Goal: Task Accomplishment & Management: Use online tool/utility

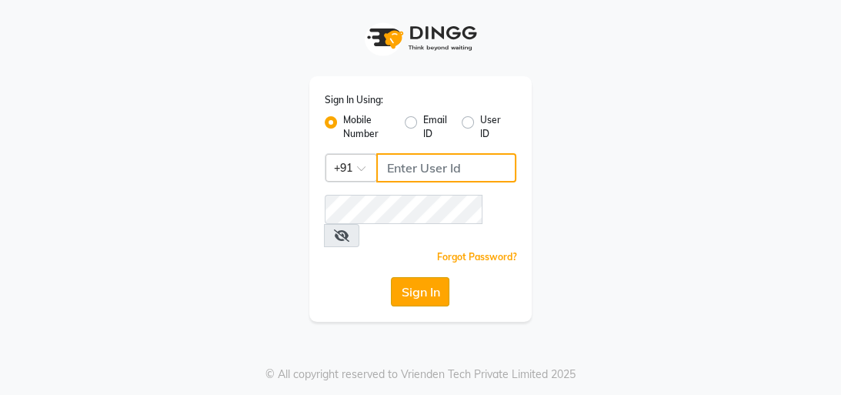
type input "8439127930"
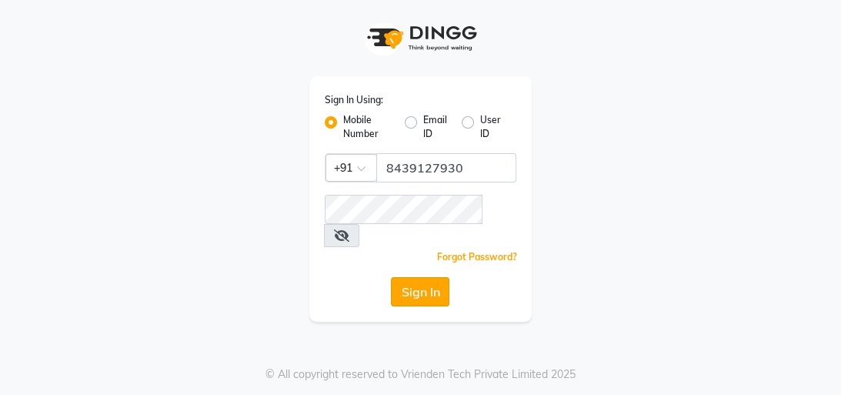
click at [416, 277] on button "Sign In" at bounding box center [420, 291] width 58 height 29
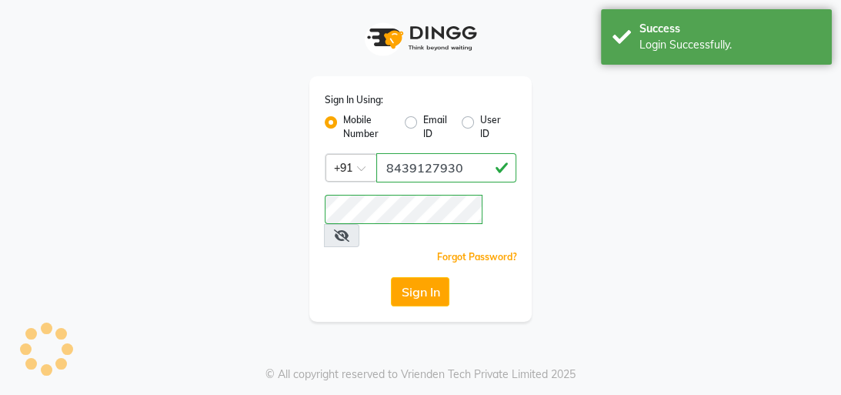
select select "service"
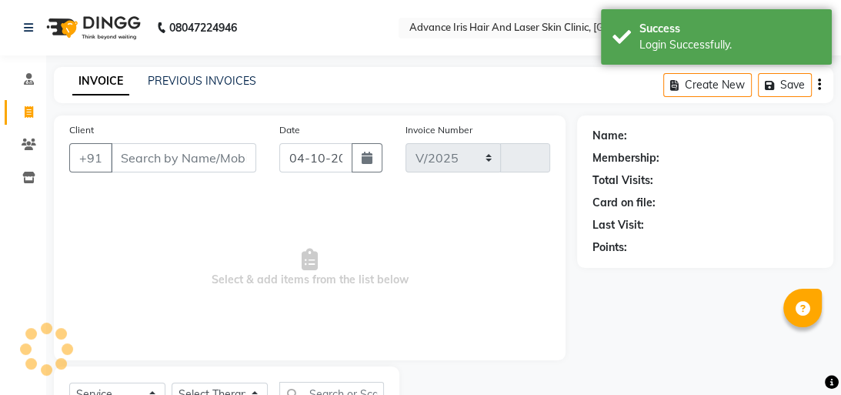
select select "5825"
type input "0880"
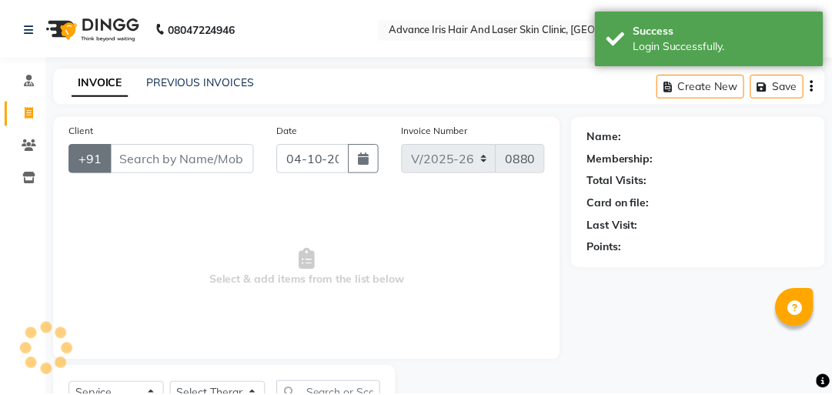
scroll to position [68, 0]
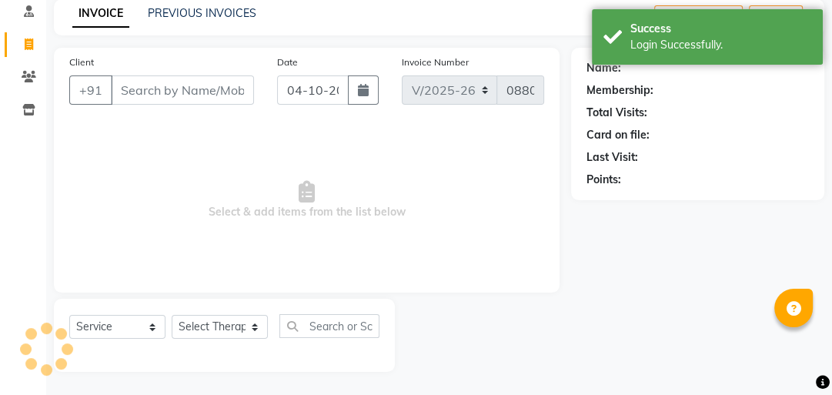
click at [122, 89] on input "Client" at bounding box center [182, 89] width 143 height 29
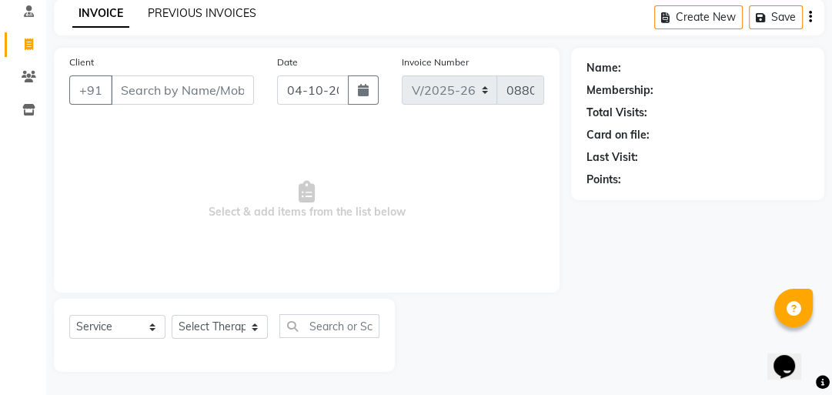
click at [150, 12] on link "PREVIOUS INVOICES" at bounding box center [202, 13] width 109 height 14
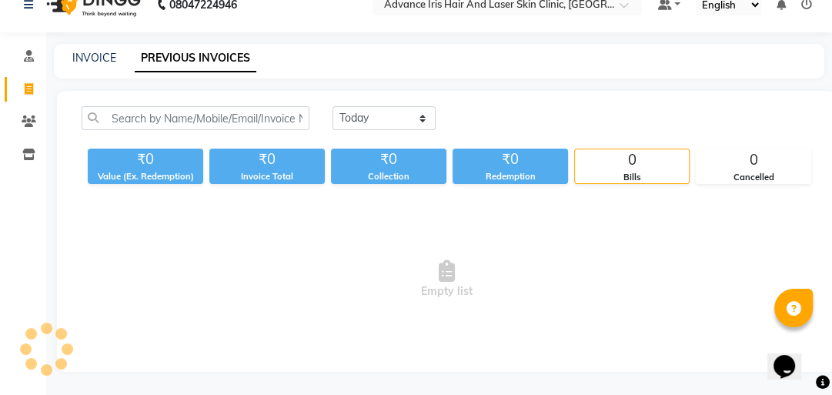
scroll to position [65, 0]
click at [92, 51] on link "INVOICE" at bounding box center [94, 58] width 44 height 14
select select "service"
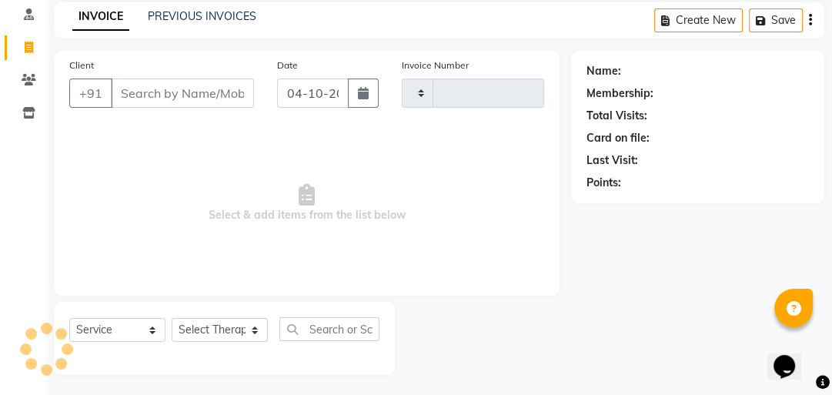
scroll to position [68, 0]
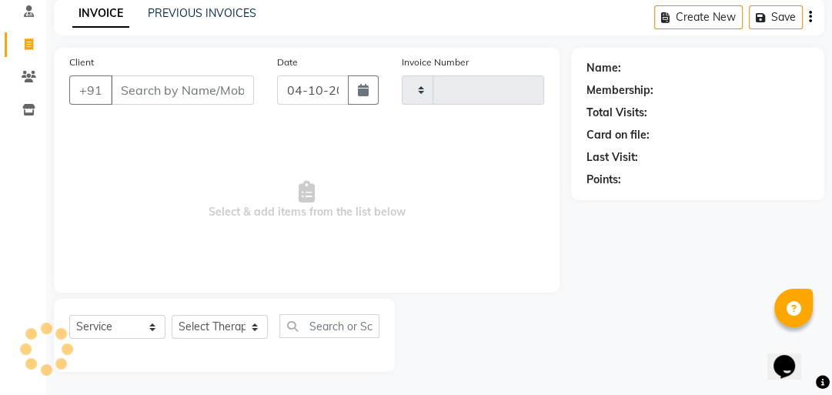
type input "0880"
select select "5825"
click at [123, 99] on input "Client" at bounding box center [182, 89] width 143 height 29
click at [163, 13] on link "PREVIOUS INVOICES" at bounding box center [202, 13] width 109 height 14
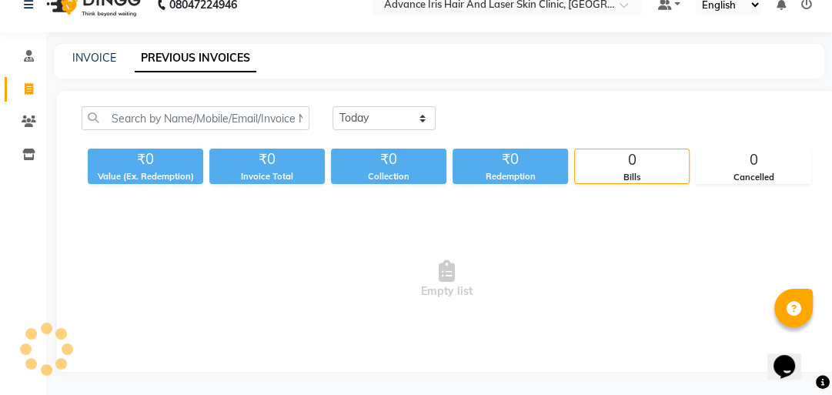
scroll to position [65, 0]
click at [94, 51] on link "INVOICE" at bounding box center [94, 58] width 44 height 14
select select "5825"
select select "service"
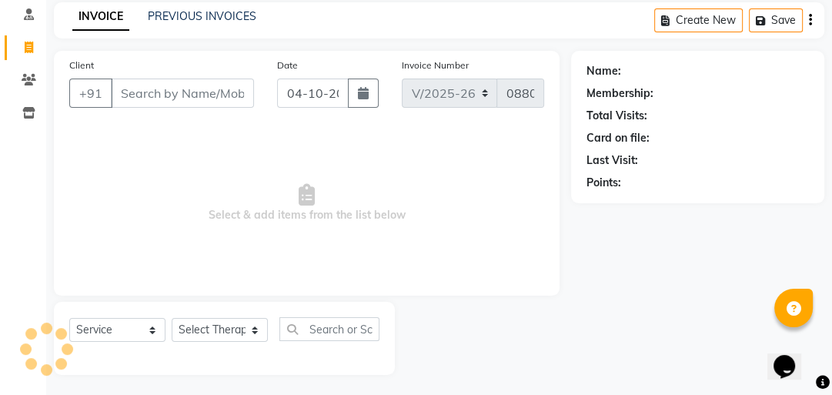
scroll to position [68, 0]
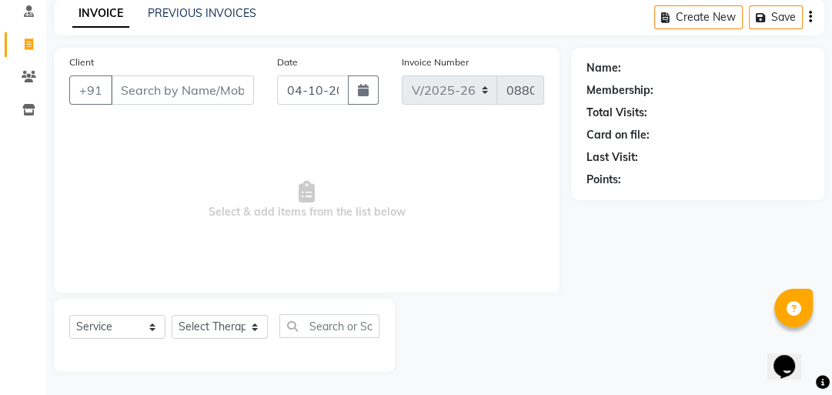
click at [129, 92] on input "Client" at bounding box center [182, 89] width 143 height 29
click at [127, 91] on input "Client" at bounding box center [182, 89] width 143 height 29
click at [126, 90] on input "Client" at bounding box center [182, 89] width 143 height 29
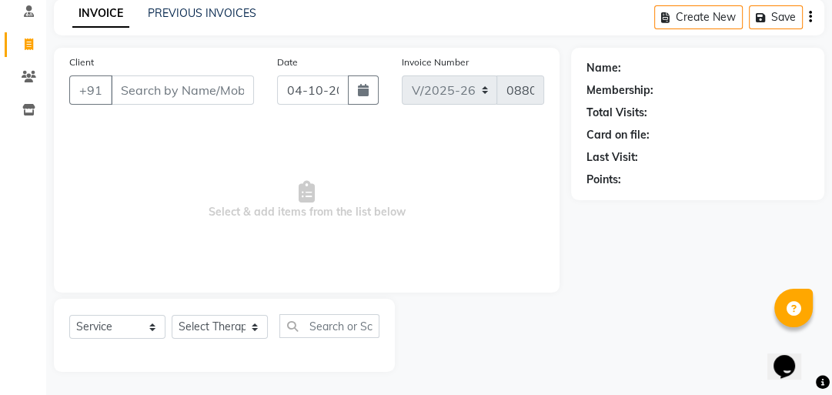
click at [126, 90] on input "Client" at bounding box center [182, 89] width 143 height 29
click at [222, 16] on link "PREVIOUS INVOICES" at bounding box center [202, 13] width 109 height 14
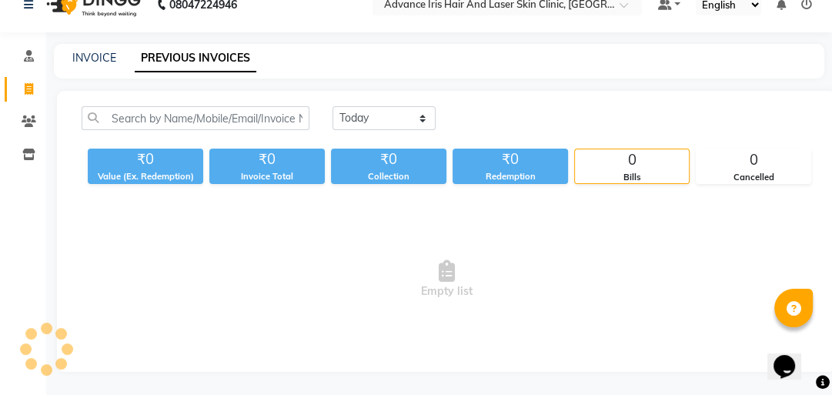
scroll to position [65, 0]
click at [109, 51] on link "INVOICE" at bounding box center [94, 58] width 44 height 14
select select "service"
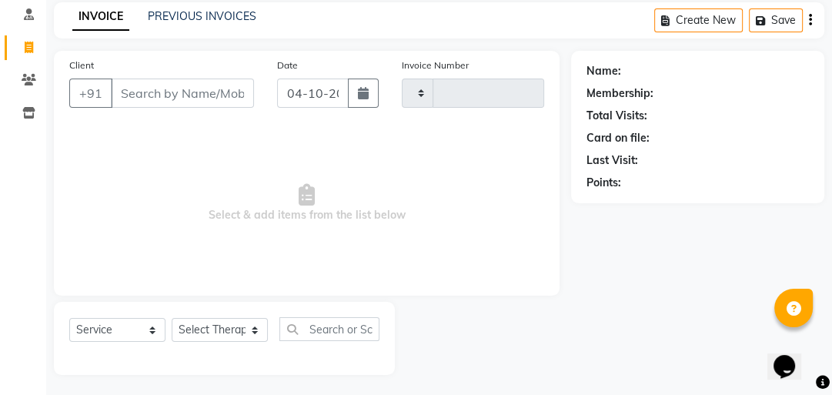
scroll to position [68, 0]
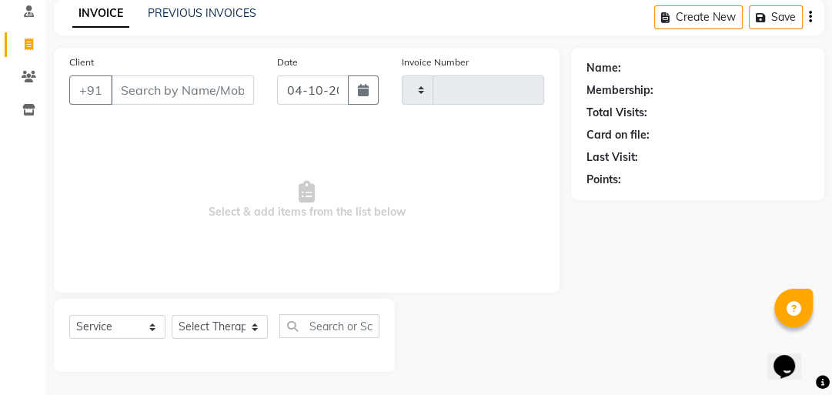
type input "0880"
select select "5825"
click at [122, 91] on input "Client" at bounding box center [182, 89] width 143 height 29
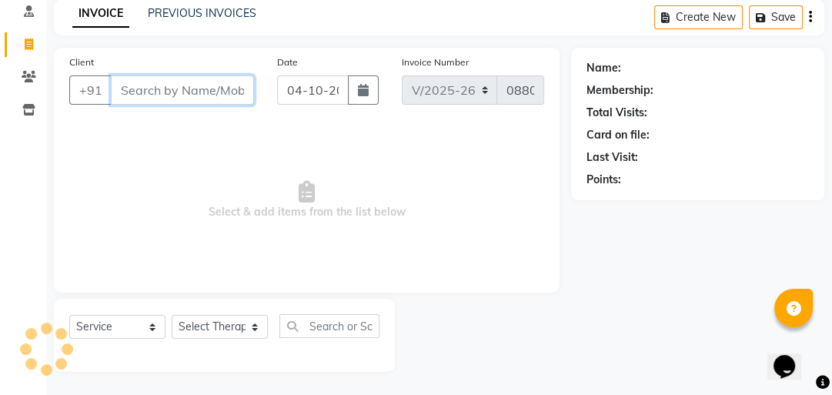
scroll to position [67, 0]
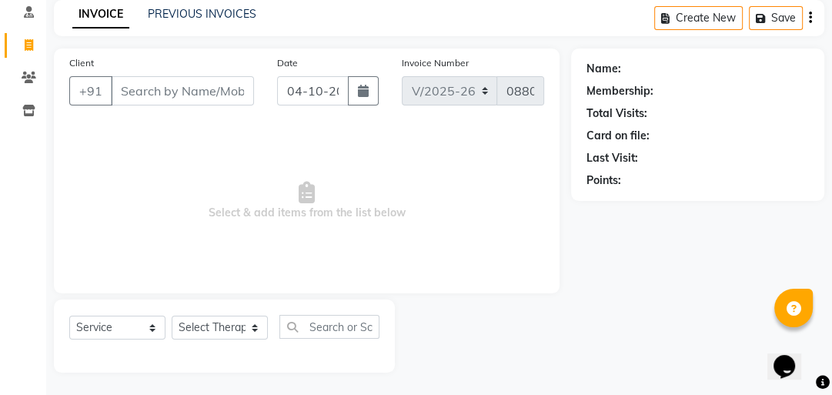
drag, startPoint x: 12, startPoint y: 252, endPoint x: 3, endPoint y: 249, distance: 9.7
drag, startPoint x: 2, startPoint y: 242, endPoint x: 251, endPoint y: 216, distance: 250.0
click at [251, 216] on span "Select & add items from the list below" at bounding box center [306, 201] width 475 height 154
click at [129, 90] on input "Client" at bounding box center [182, 90] width 143 height 29
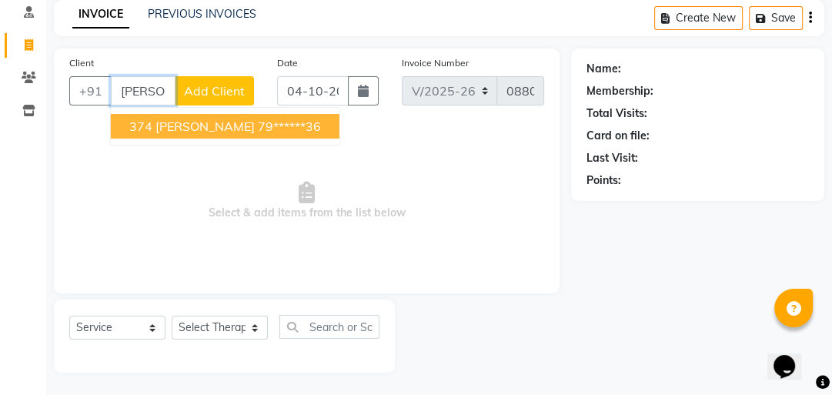
click at [147, 125] on span "374 [PERSON_NAME]" at bounding box center [191, 126] width 125 height 15
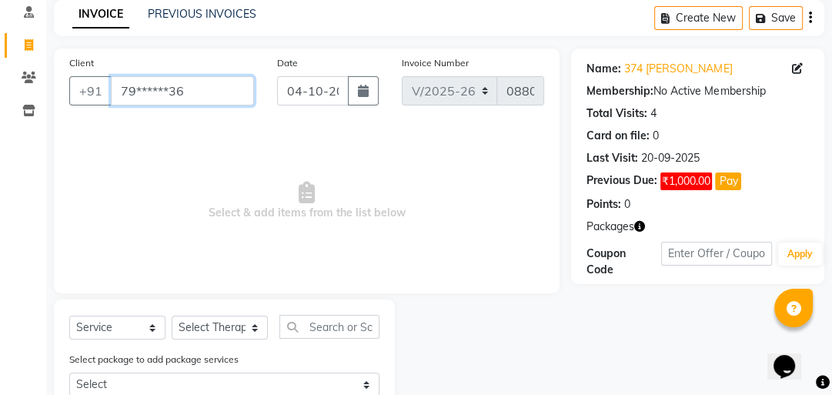
click at [207, 99] on input "79******36" at bounding box center [182, 90] width 143 height 29
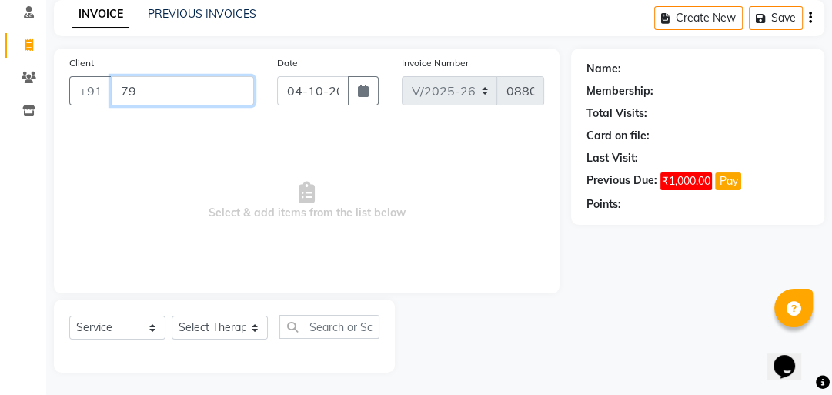
type input "7"
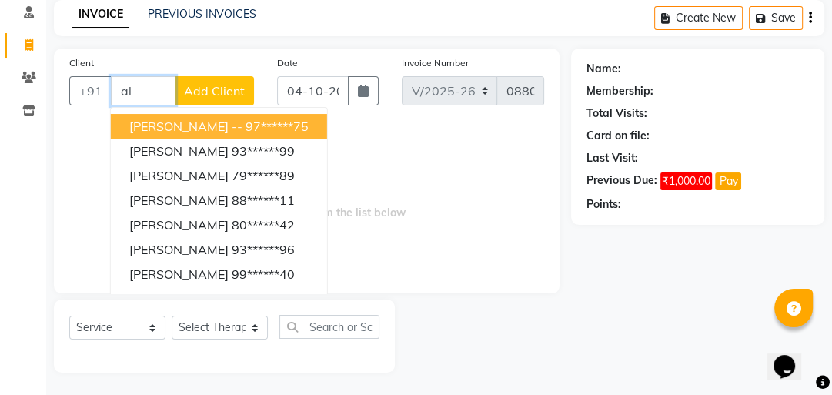
type input "a"
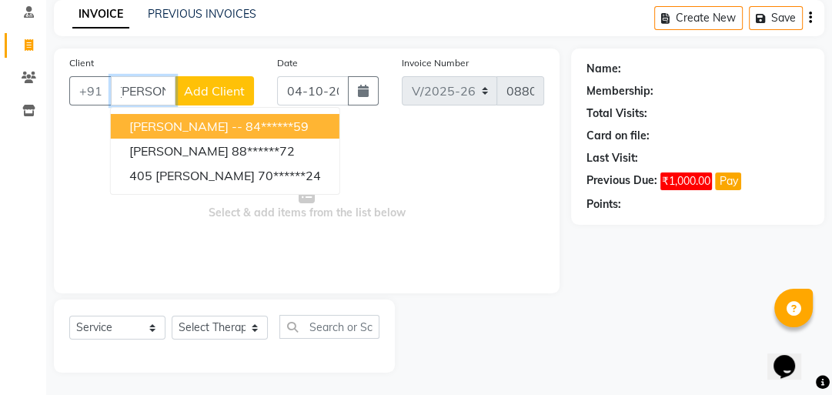
scroll to position [0, 6]
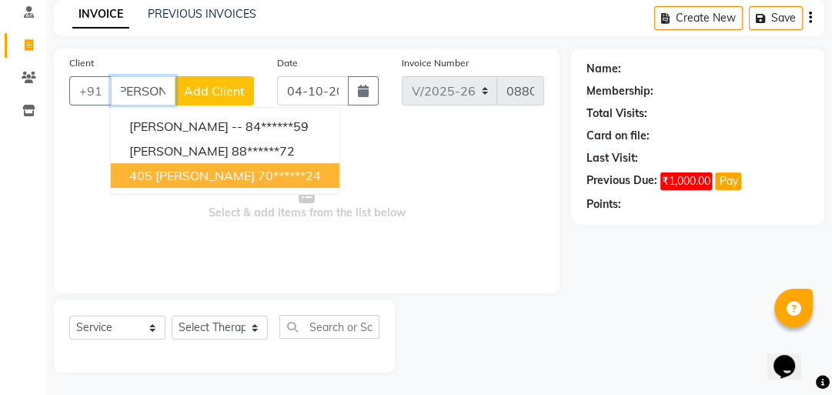
click at [267, 180] on ngb-highlight "70******24" at bounding box center [289, 175] width 63 height 15
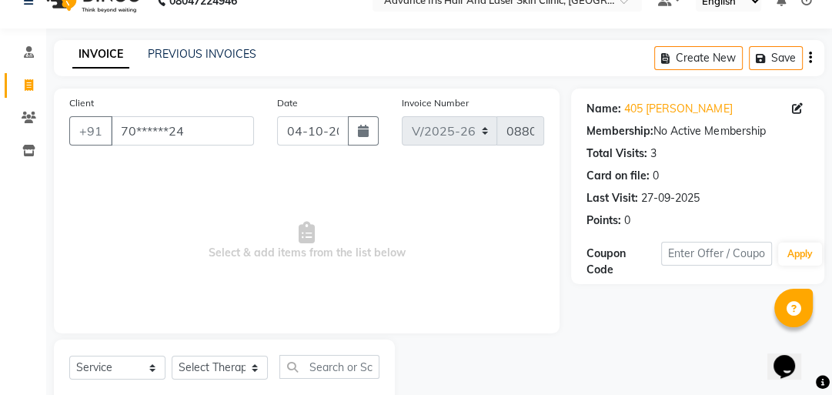
scroll to position [0, 0]
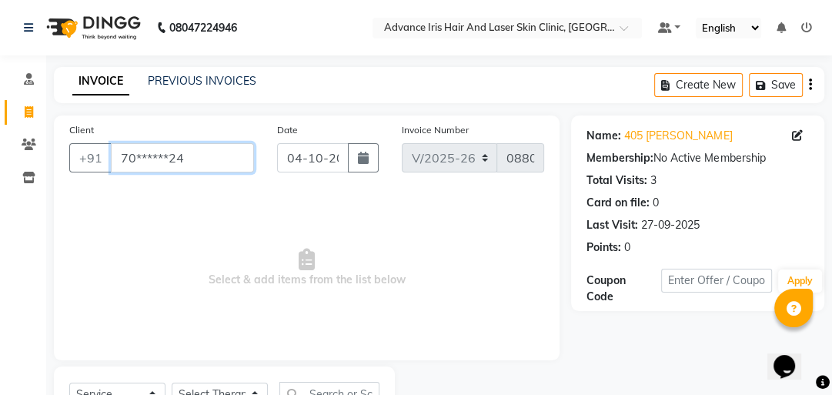
drag, startPoint x: 203, startPoint y: 169, endPoint x: 226, endPoint y: 153, distance: 27.7
click at [219, 159] on input "70******24" at bounding box center [182, 157] width 143 height 29
type input "7"
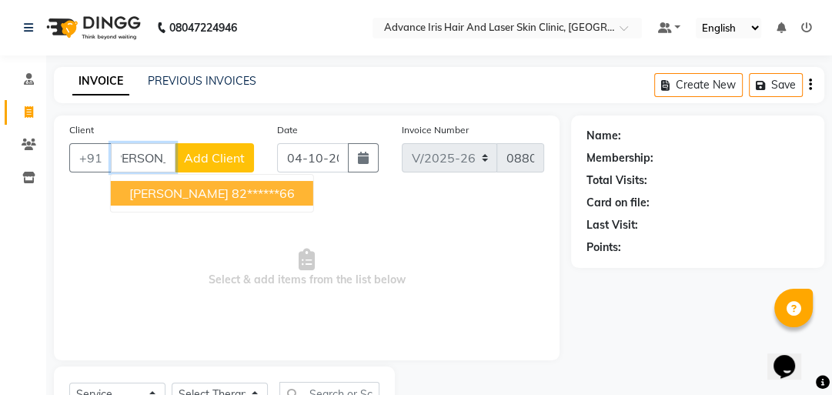
scroll to position [0, 14]
click at [123, 199] on button "[PERSON_NAME] 82******66" at bounding box center [212, 193] width 202 height 25
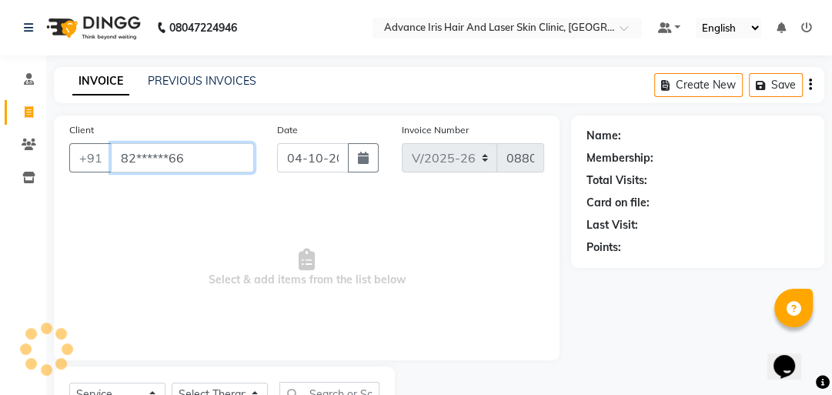
scroll to position [0, 0]
type input "82******66"
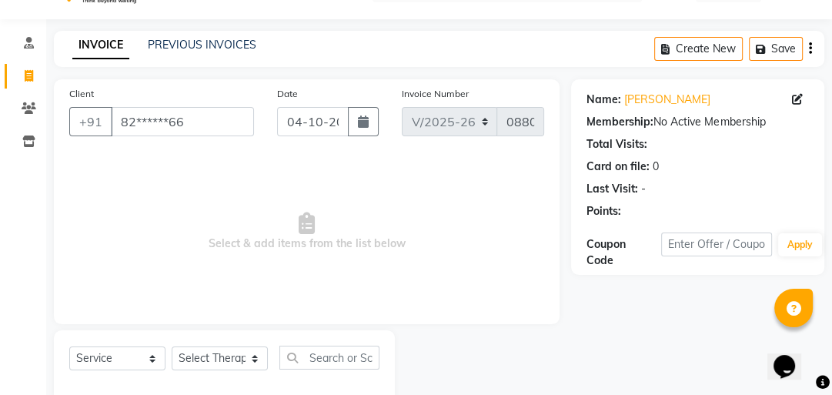
scroll to position [68, 0]
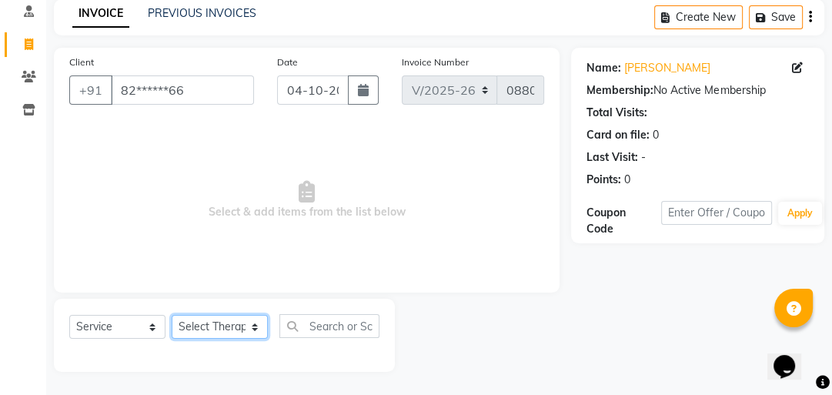
click at [249, 333] on select "Select Therapist Advance Iris Reception [PERSON_NAME] [PERSON_NAME](Cosmetologi…" at bounding box center [220, 327] width 96 height 24
select select "40883"
click at [172, 316] on select "Select Therapist Advance Iris Reception [PERSON_NAME] [PERSON_NAME](Cosmetologi…" at bounding box center [220, 327] width 96 height 24
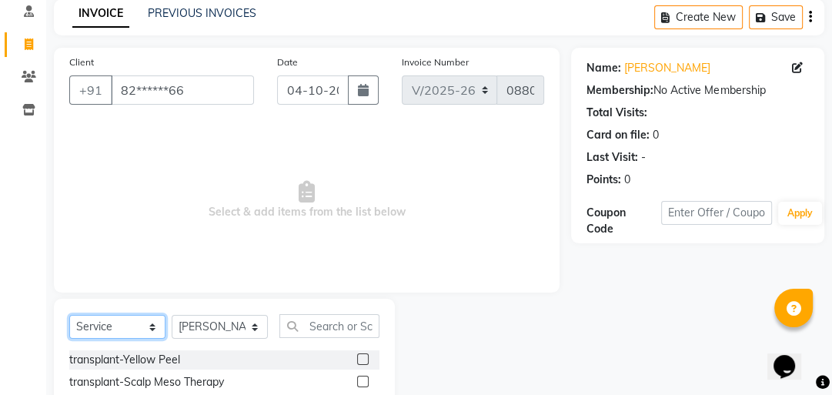
drag, startPoint x: 115, startPoint y: 336, endPoint x: 115, endPoint y: 323, distance: 12.3
click at [115, 330] on select "Select Service Product Membership Package Voucher Prepaid Gift Card" at bounding box center [117, 327] width 96 height 24
select select "product"
click at [69, 316] on select "Select Service Product Membership Package Voucher Prepaid Gift Card" at bounding box center [117, 327] width 96 height 24
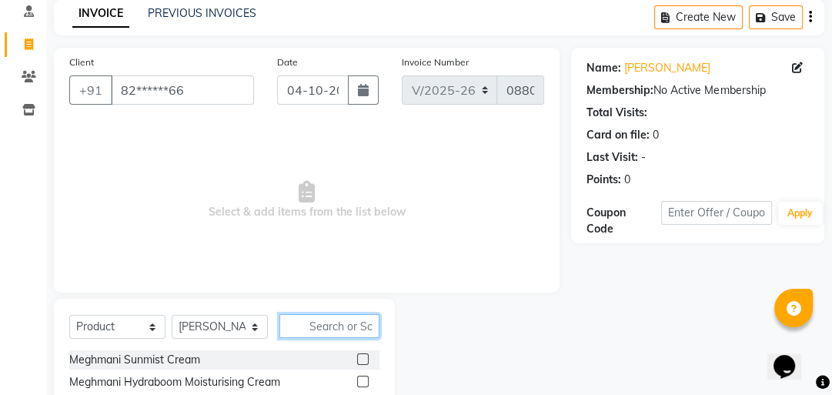
drag, startPoint x: 323, startPoint y: 332, endPoint x: 306, endPoint y: 331, distance: 17.8
click at [323, 332] on input "text" at bounding box center [329, 326] width 100 height 24
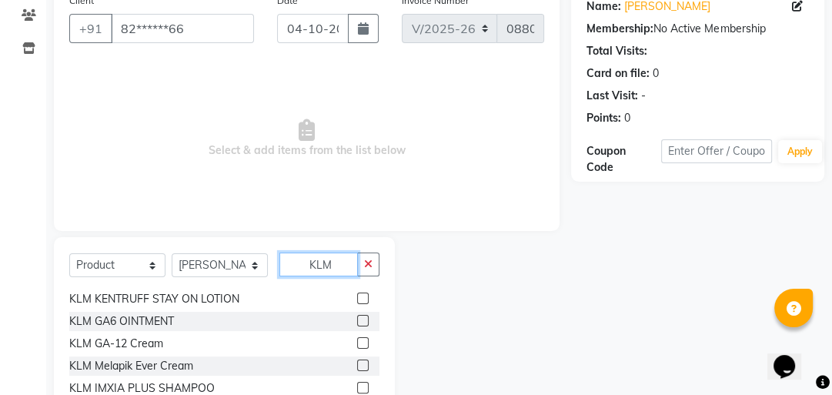
scroll to position [0, 0]
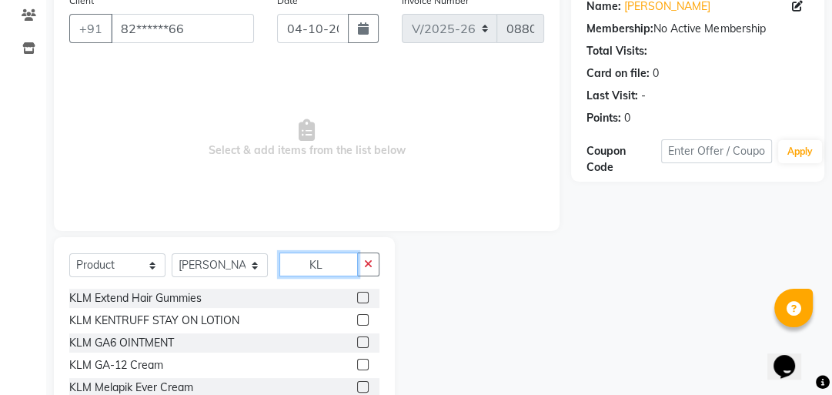
type input "K"
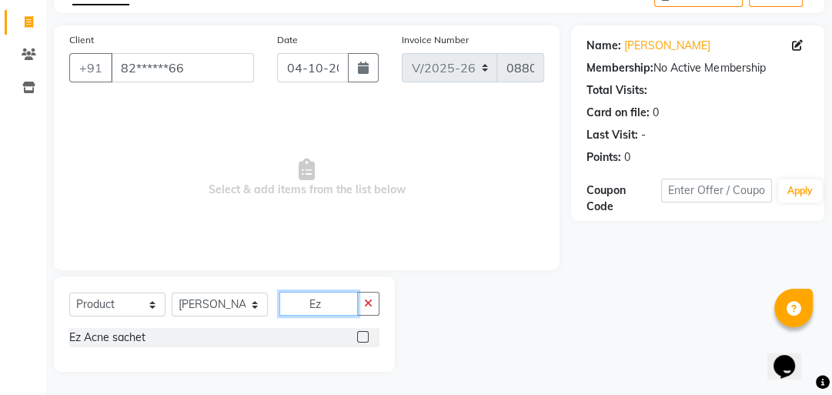
type input "Ez"
click at [359, 336] on label at bounding box center [363, 337] width 12 height 12
click at [359, 336] on input "checkbox" at bounding box center [362, 337] width 10 height 10
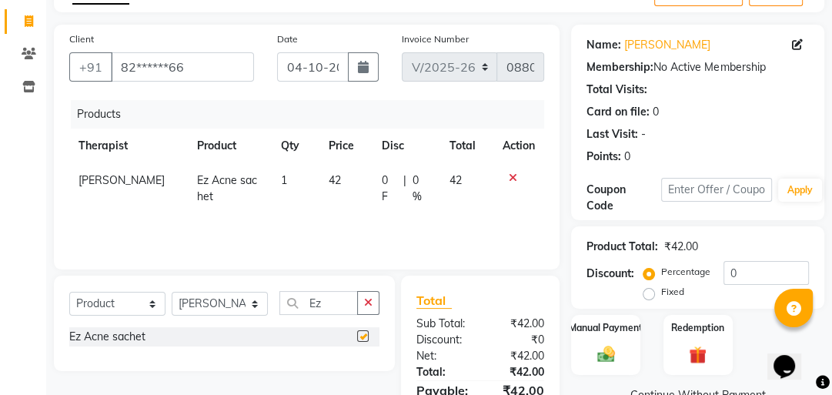
checkbox input "false"
click at [328, 188] on td "42" at bounding box center [345, 188] width 53 height 51
select select "40883"
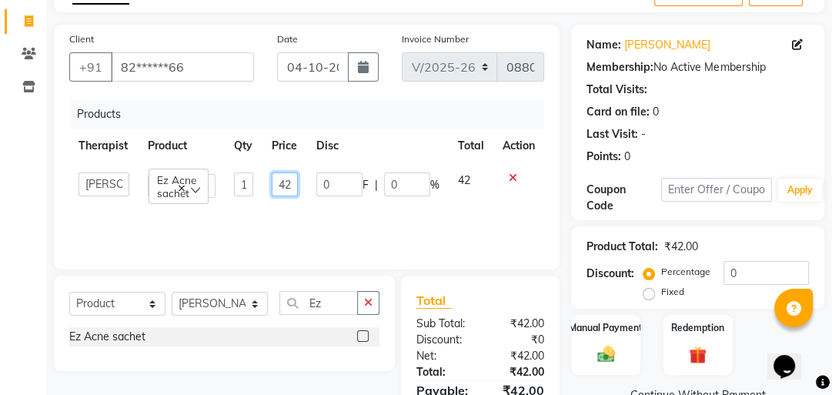
click at [292, 182] on input "42" at bounding box center [285, 184] width 26 height 24
type input "45"
click at [315, 201] on tr "Advance Iris Reception [PERSON_NAME] [PERSON_NAME](Cosmetologist) [PERSON_NAME]…" at bounding box center [306, 185] width 475 height 44
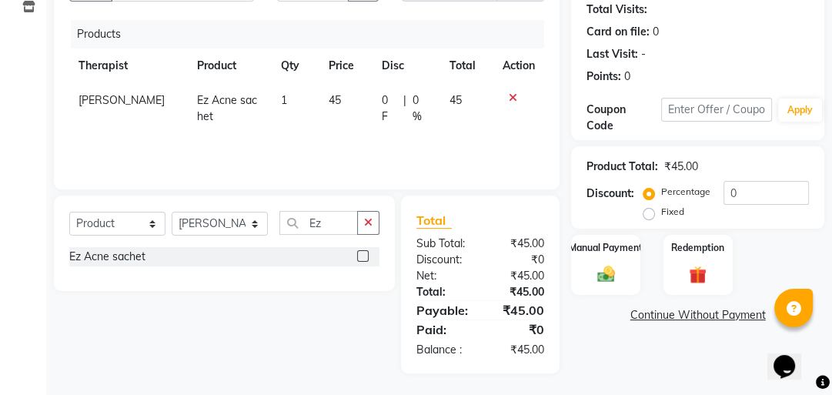
scroll to position [172, 0]
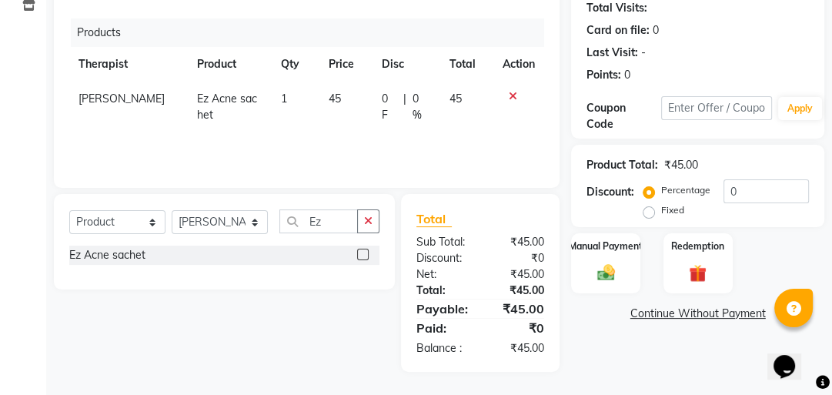
click at [283, 98] on td "1" at bounding box center [296, 107] width 48 height 51
select select "40883"
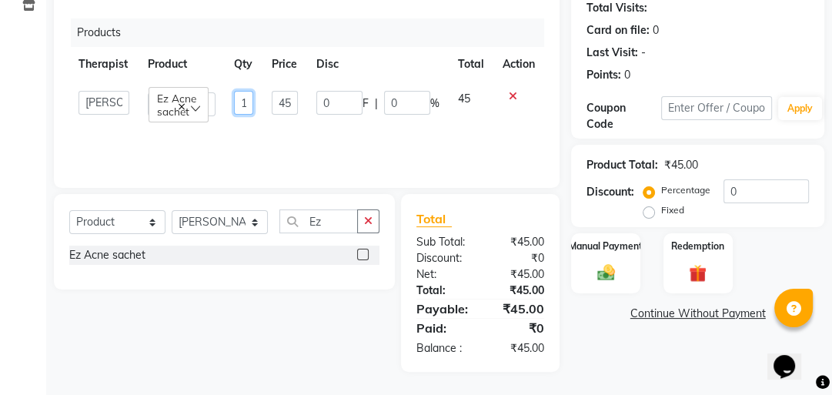
click at [247, 105] on input "1" at bounding box center [243, 103] width 19 height 24
type input "15"
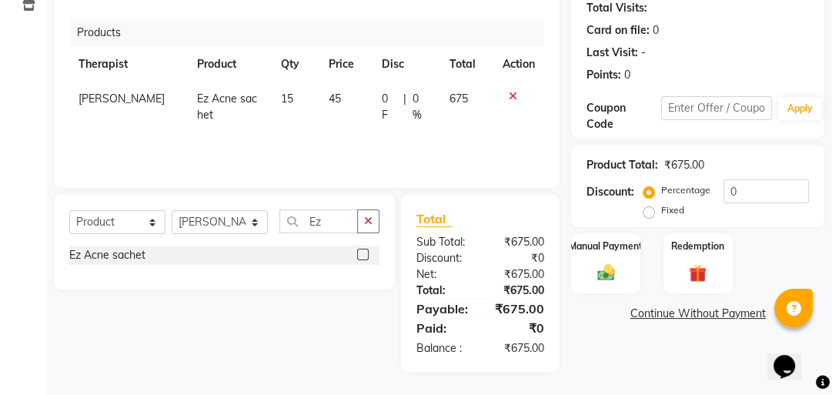
drag, startPoint x: 365, startPoint y: 217, endPoint x: 354, endPoint y: 221, distance: 11.4
click at [365, 216] on icon "button" at bounding box center [368, 220] width 8 height 11
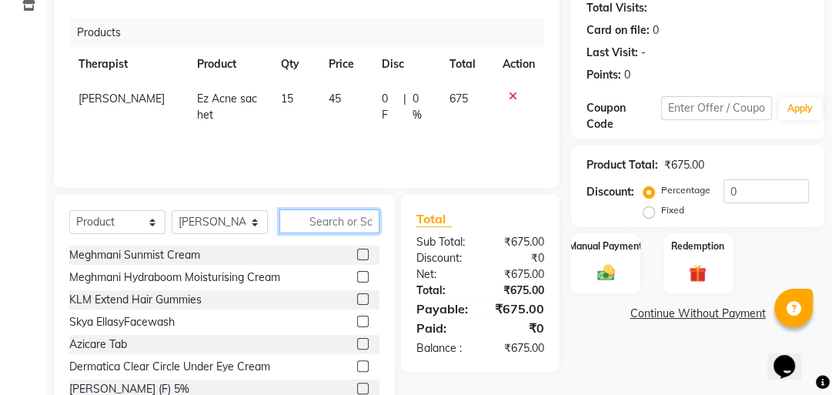
drag, startPoint x: 346, startPoint y: 224, endPoint x: 338, endPoint y: 225, distance: 8.5
click at [343, 225] on input "text" at bounding box center [329, 221] width 100 height 24
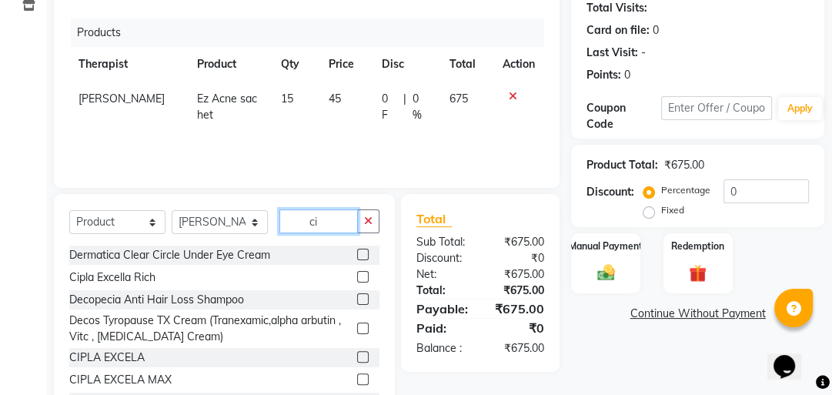
type input "c"
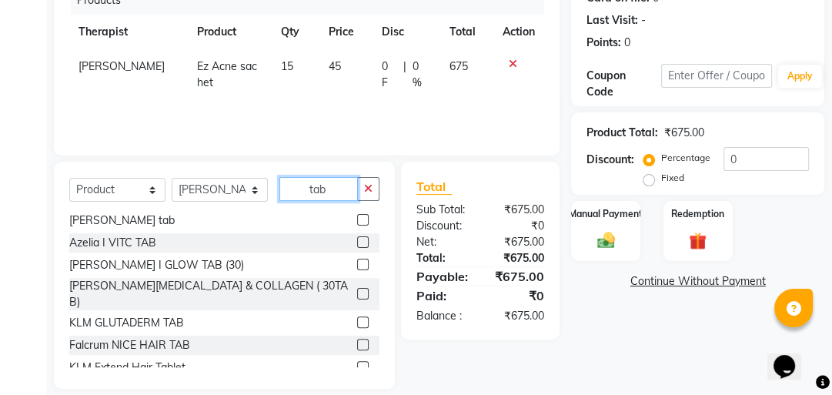
scroll to position [222, 0]
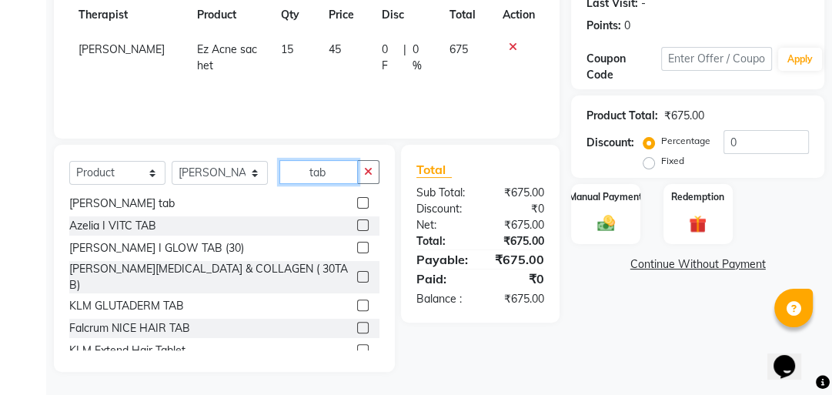
type input "tab"
click at [357, 200] on label at bounding box center [363, 203] width 12 height 12
click at [357, 200] on input "checkbox" at bounding box center [362, 204] width 10 height 10
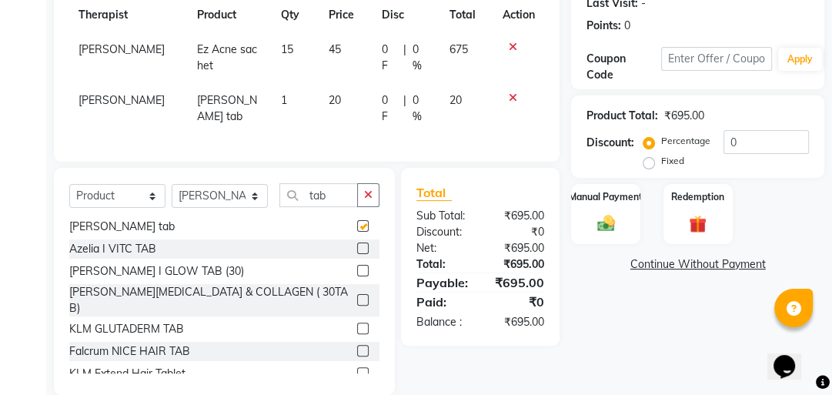
checkbox input "false"
click at [278, 97] on td "1" at bounding box center [296, 108] width 48 height 51
select select "40883"
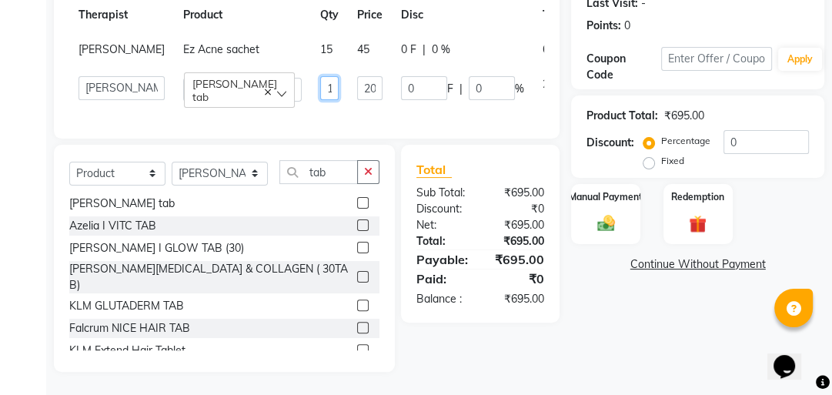
click at [320, 100] on input "1" at bounding box center [329, 88] width 18 height 24
type input "30"
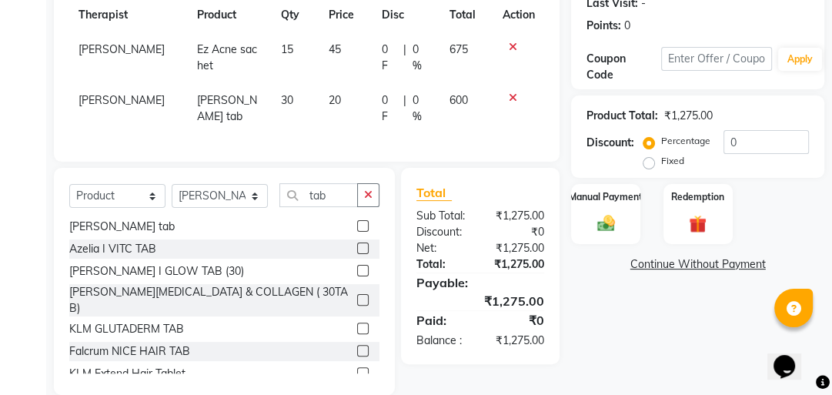
click at [292, 131] on tr "[PERSON_NAME] Meghmani Haleboost tab 30 20 0 F | 0 % 600" at bounding box center [306, 108] width 475 height 51
click at [329, 100] on span "20" at bounding box center [335, 100] width 12 height 14
select select "40883"
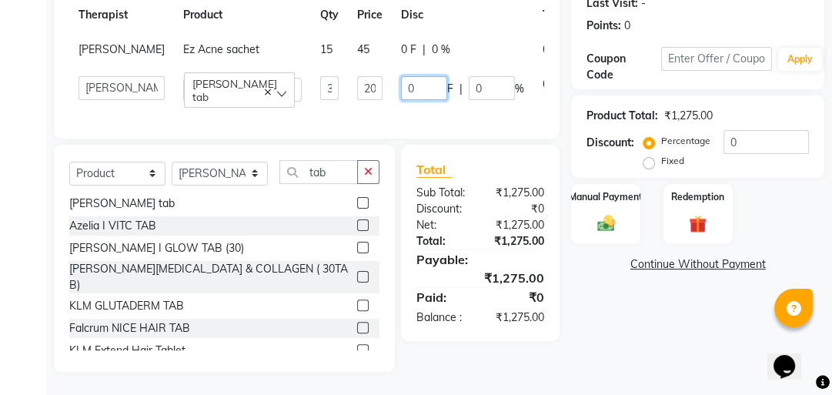
click at [401, 100] on input "0" at bounding box center [424, 88] width 46 height 24
type input "15"
click at [348, 111] on td "20" at bounding box center [370, 89] width 44 height 44
select select "40883"
click at [357, 100] on input "20" at bounding box center [369, 88] width 25 height 24
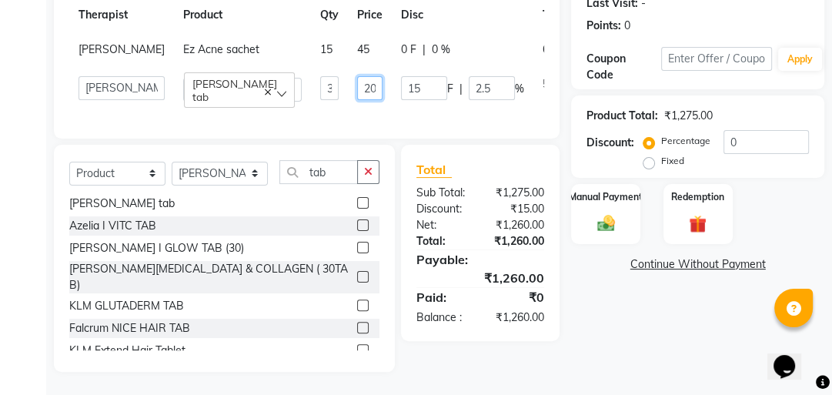
type input "2"
type input "15"
click at [348, 111] on td "15" at bounding box center [370, 89] width 44 height 44
select select "40883"
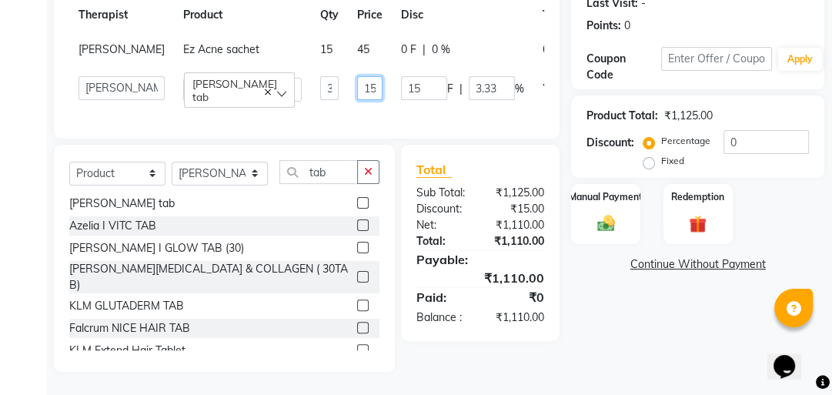
click at [357, 100] on input "15" at bounding box center [369, 88] width 25 height 24
type input "17"
click at [354, 123] on div "Products Therapist Product Qty Price Disc Total Action [PERSON_NAME] Ez Acne sa…" at bounding box center [306, 46] width 475 height 154
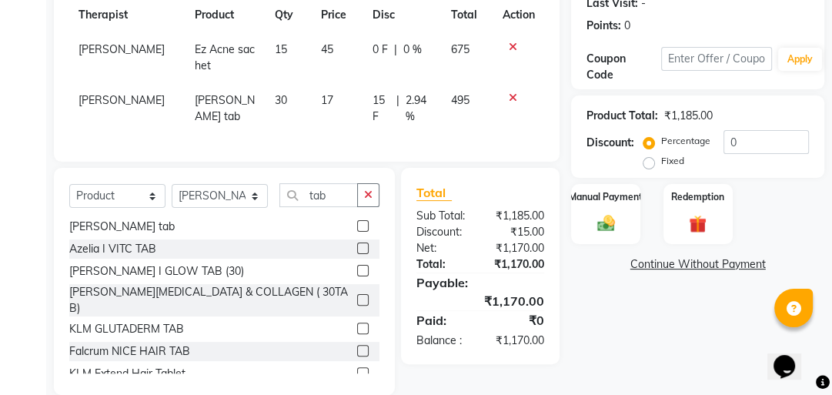
click at [661, 161] on label "Fixed" at bounding box center [672, 161] width 23 height 14
click at [646, 161] on input "Fixed" at bounding box center [651, 160] width 11 height 11
radio input "true"
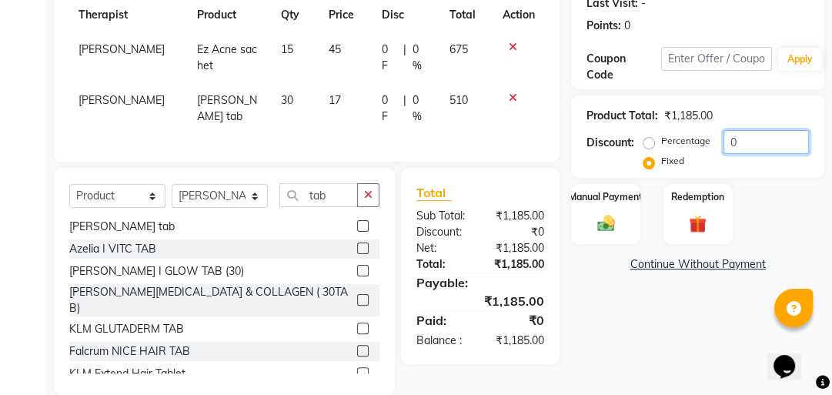
click at [745, 143] on input "0" at bounding box center [765, 142] width 85 height 24
type input "8"
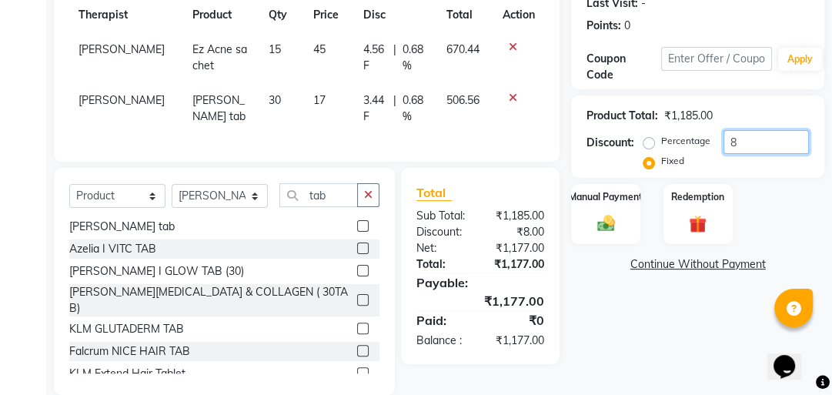
click at [747, 145] on input "8" at bounding box center [765, 142] width 85 height 24
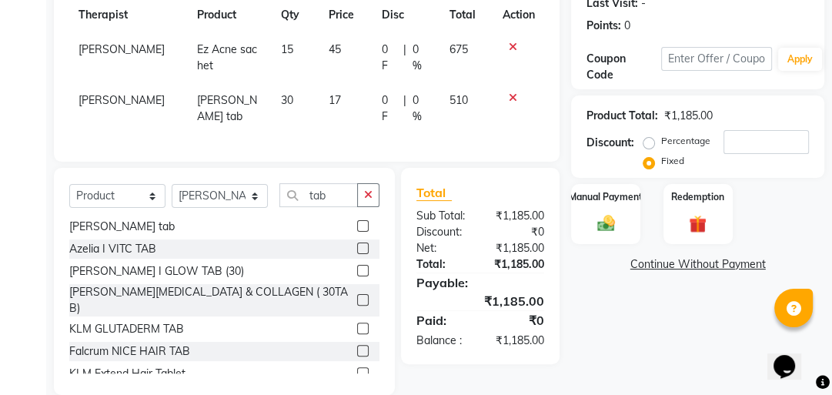
click at [339, 103] on td "17" at bounding box center [345, 108] width 53 height 51
select select "40883"
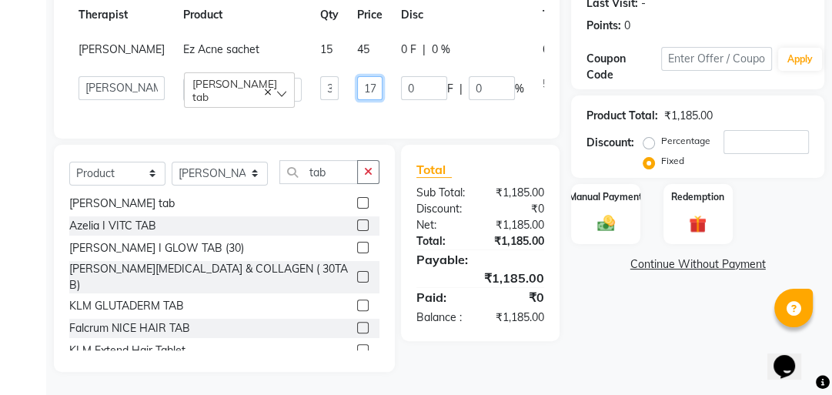
click at [357, 97] on input "17" at bounding box center [369, 88] width 25 height 24
type input "16"
click at [335, 111] on tr "Advance Iris Reception [PERSON_NAME] [PERSON_NAME](Cosmetologist) [PERSON_NAME]…" at bounding box center [348, 89] width 559 height 44
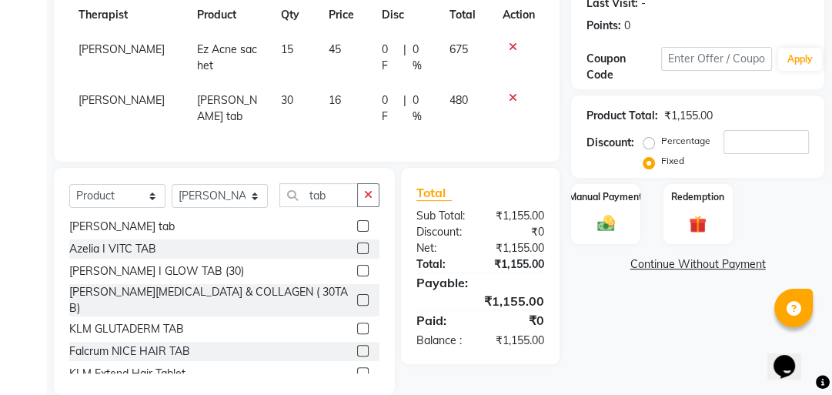
click at [337, 110] on td "16" at bounding box center [345, 108] width 53 height 51
select select "40883"
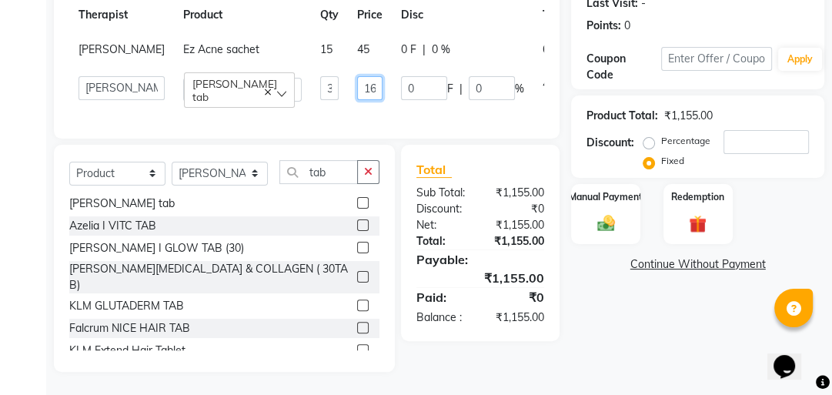
click at [357, 99] on input "16" at bounding box center [369, 88] width 25 height 24
type input "16.5"
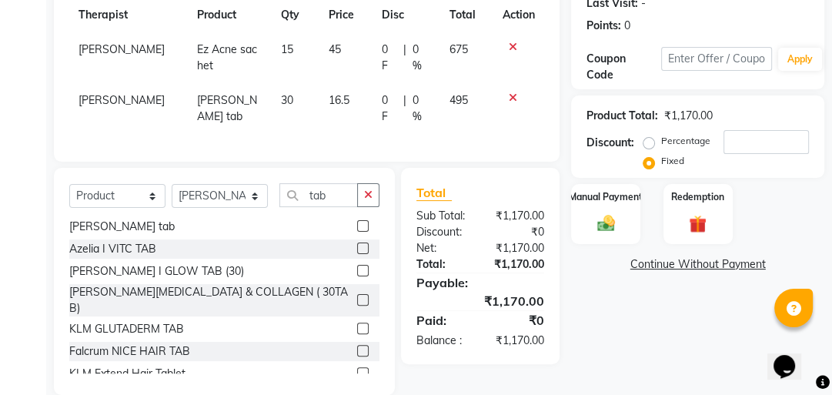
click at [359, 129] on tr "[PERSON_NAME] [PERSON_NAME] tab 30 16.5 0 F | 0 % 495" at bounding box center [306, 108] width 475 height 51
click at [776, 145] on input "number" at bounding box center [765, 142] width 85 height 24
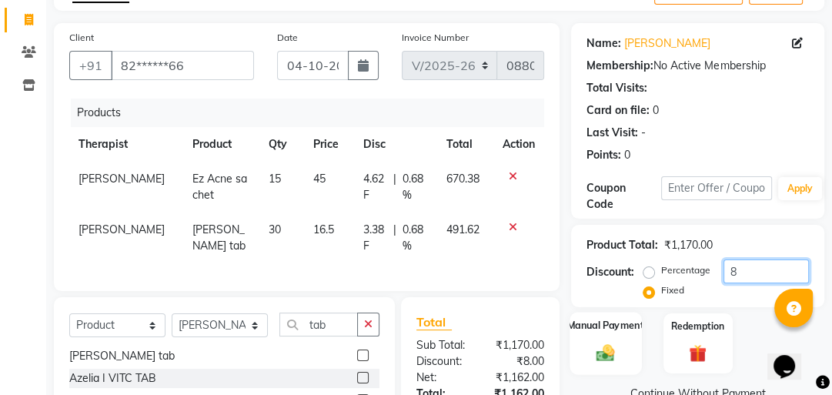
scroll to position [0, 0]
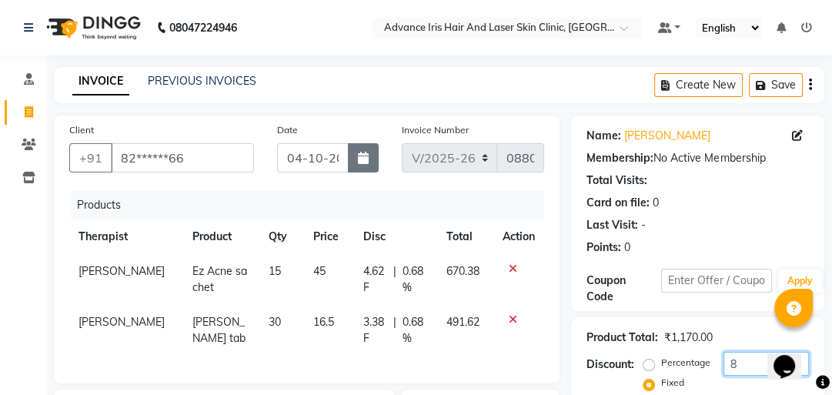
type input "8"
click at [372, 157] on button "button" at bounding box center [363, 157] width 31 height 29
select select "10"
select select "2025"
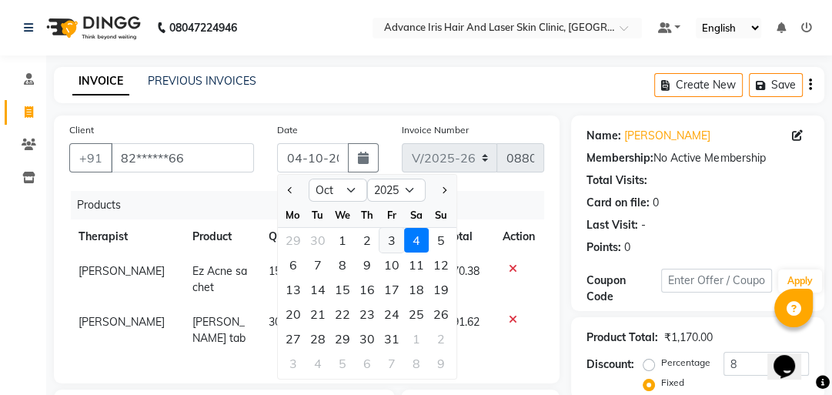
click at [392, 239] on div "3" at bounding box center [391, 240] width 25 height 25
type input "03-10-2025"
radio input "true"
type input "0"
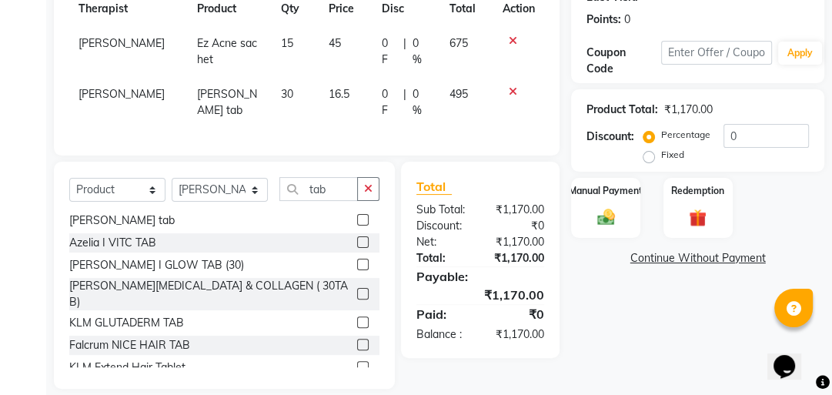
scroll to position [255, 0]
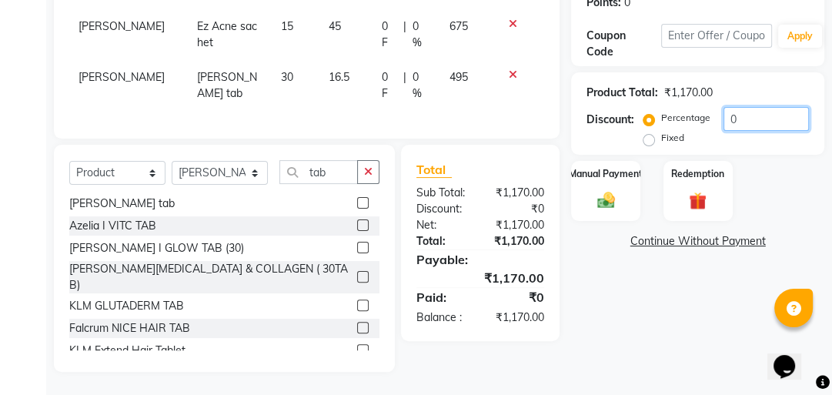
click at [745, 108] on input "0" at bounding box center [765, 119] width 85 height 24
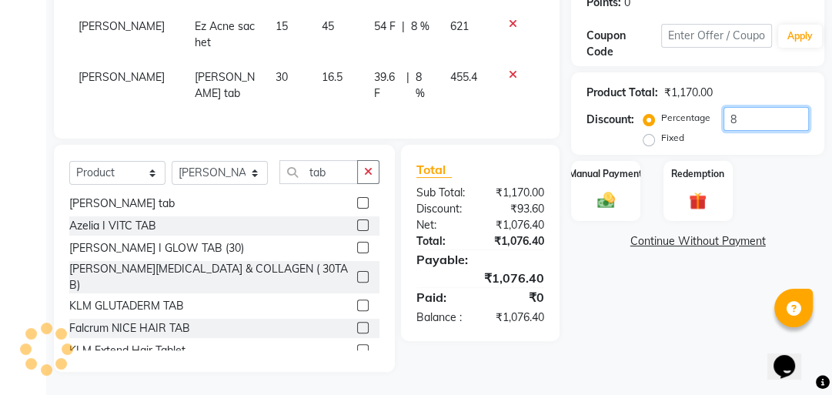
type input "8"
click at [661, 131] on label "Fixed" at bounding box center [672, 138] width 23 height 14
click at [647, 132] on input "Fixed" at bounding box center [651, 137] width 11 height 11
radio input "true"
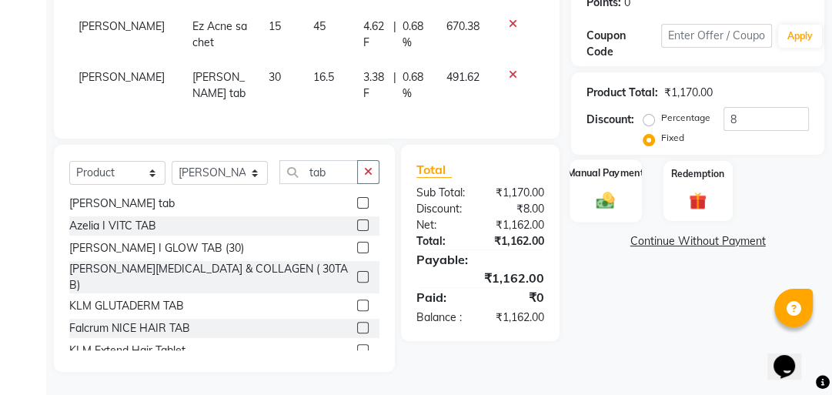
click at [574, 208] on div "Manual Payment" at bounding box center [606, 190] width 72 height 63
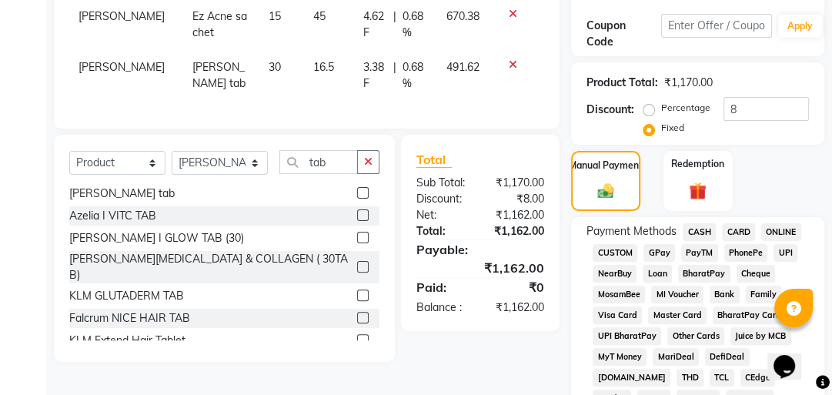
click at [659, 245] on span "GPay" at bounding box center [659, 253] width 32 height 18
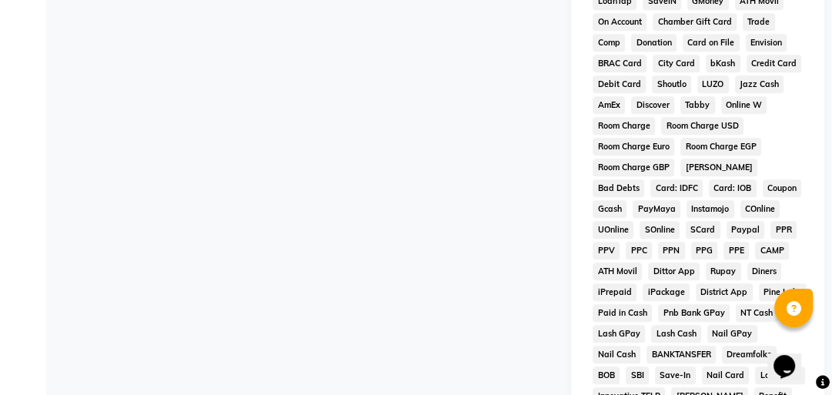
scroll to position [889, 0]
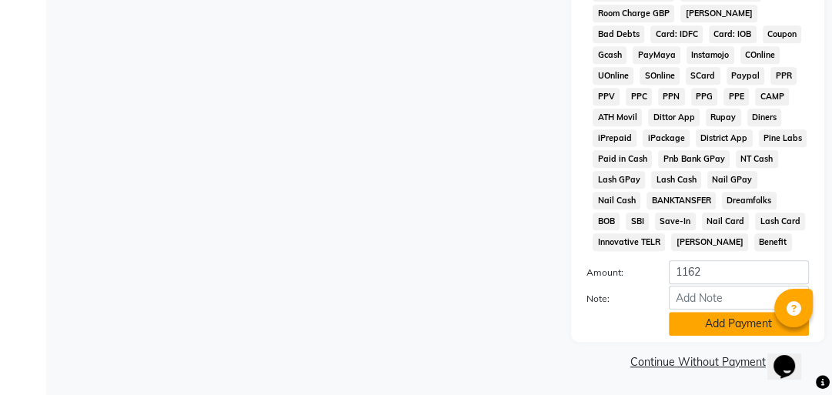
click at [716, 327] on button "Add Payment" at bounding box center [739, 324] width 140 height 24
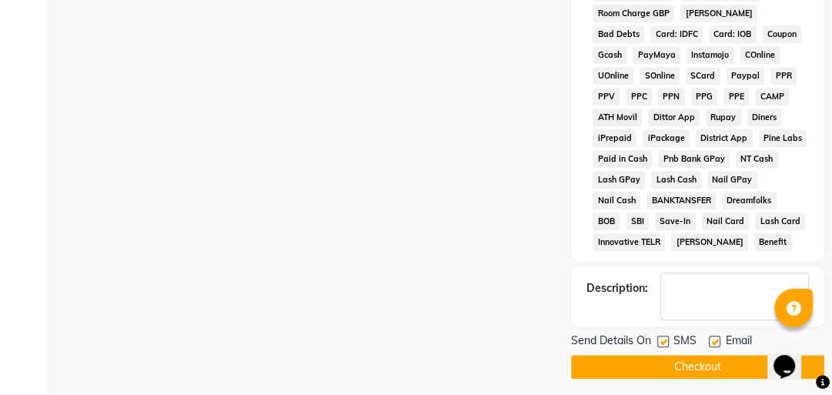
click at [717, 369] on button "Checkout" at bounding box center [697, 367] width 253 height 24
